Goal: Ask a question: Seek information or help from site administrators or community

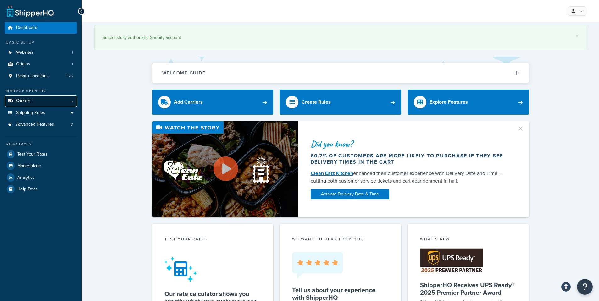
click at [24, 100] on span "Carriers" at bounding box center [23, 100] width 15 height 5
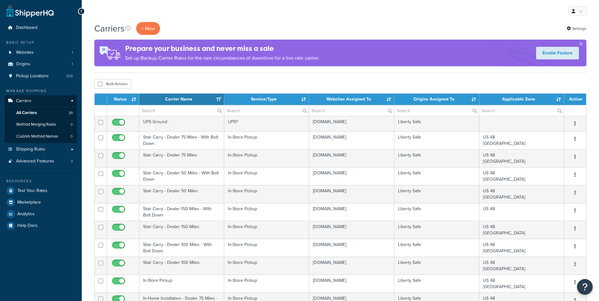
select select "15"
click at [580, 44] on button "button" at bounding box center [581, 45] width 2 height 2
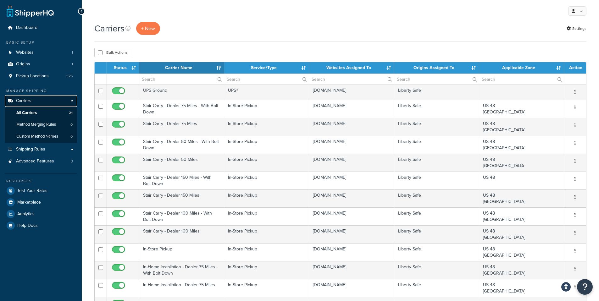
click at [69, 99] on link "Carriers" at bounding box center [41, 101] width 72 height 12
select select "15"
click at [72, 100] on link "Carriers" at bounding box center [41, 101] width 72 height 12
select select "15"
click at [40, 68] on link "Origins 1" at bounding box center [41, 64] width 72 height 12
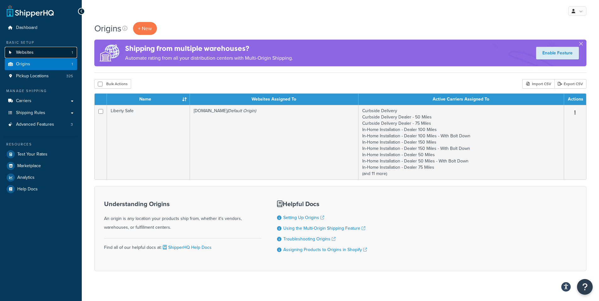
click at [26, 53] on span "Websites" at bounding box center [25, 52] width 18 height 5
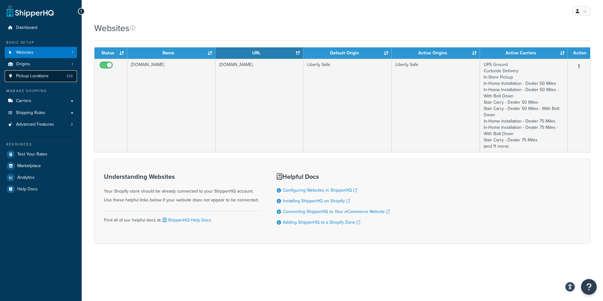
click at [33, 79] on span "Pickup Locations" at bounding box center [32, 76] width 33 height 5
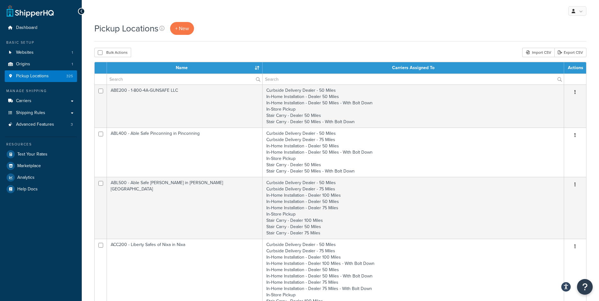
click at [283, 50] on div "Bulk Actions Duplicate Delete Import CSV Export CSV" at bounding box center [340, 52] width 492 height 9
click at [129, 80] on input "text" at bounding box center [184, 79] width 155 height 11
type input "C"
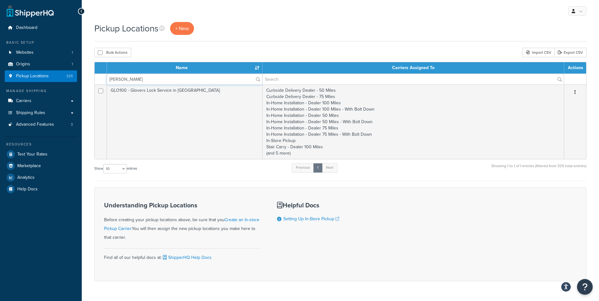
type input "Glover"
click at [213, 46] on div "Pickup Locations + New Bulk Actions Duplicate Delete Import CSV Export CSV Cont…" at bounding box center [340, 162] width 517 height 281
click at [31, 30] on span "Dashboard" at bounding box center [26, 27] width 21 height 5
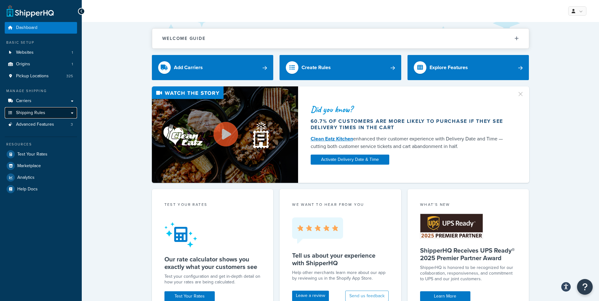
click at [72, 113] on link "Shipping Rules" at bounding box center [41, 113] width 72 height 12
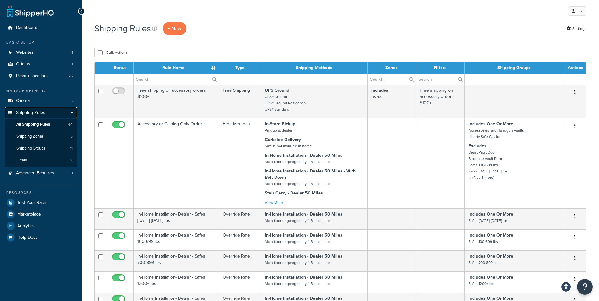
click at [71, 114] on link "Shipping Rules" at bounding box center [41, 113] width 72 height 12
click at [38, 176] on link "Advanced Features 3" at bounding box center [41, 174] width 72 height 12
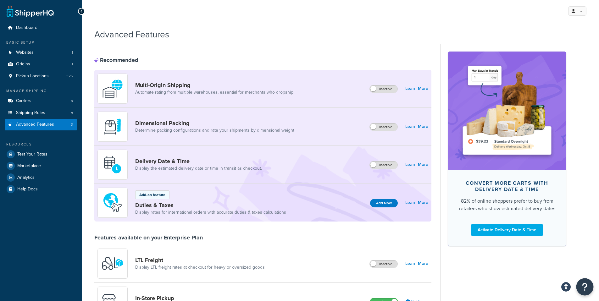
click at [582, 287] on icon "Open Resource Center" at bounding box center [585, 287] width 6 height 9
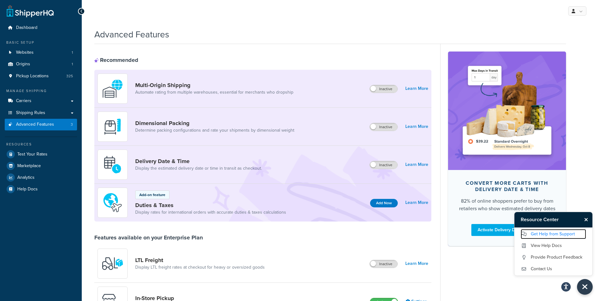
click at [552, 234] on link "Get Help from Support" at bounding box center [552, 234] width 65 height 10
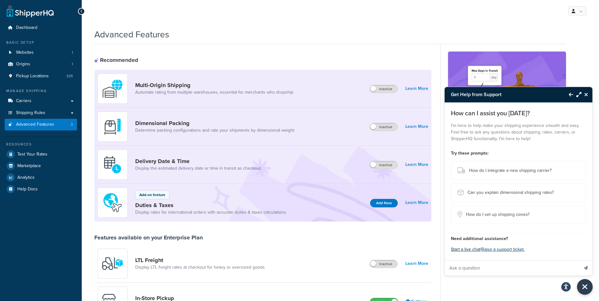
click at [468, 251] on button "Start a live chat" at bounding box center [466, 249] width 30 height 9
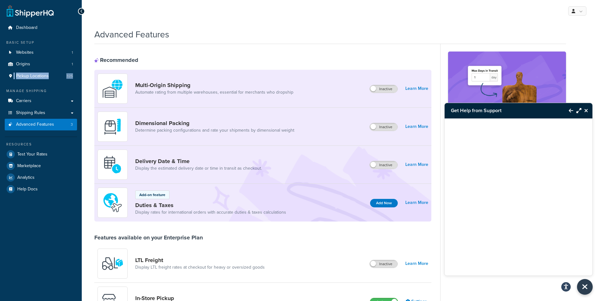
click at [587, 112] on icon "Close Resource Center" at bounding box center [586, 110] width 4 height 5
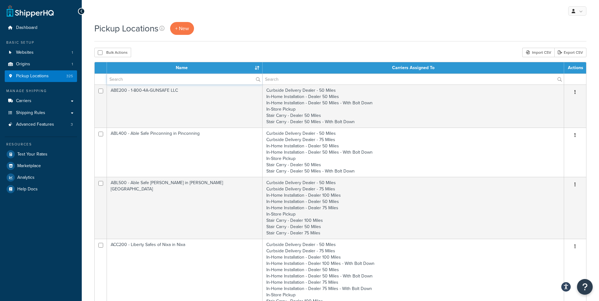
click at [123, 76] on input "text" at bounding box center [184, 79] width 155 height 11
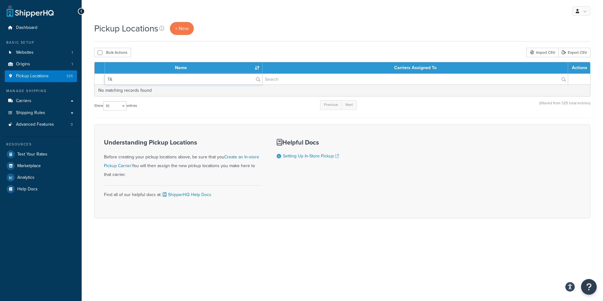
type input "T"
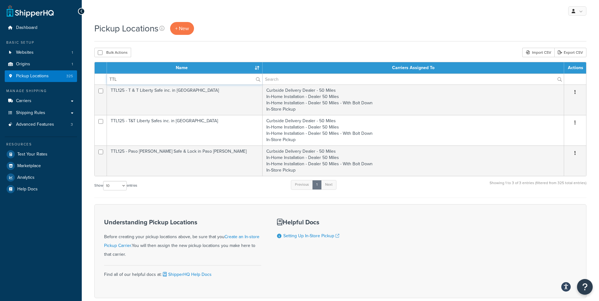
type input "TTL"
